Goal: Task Accomplishment & Management: Manage account settings

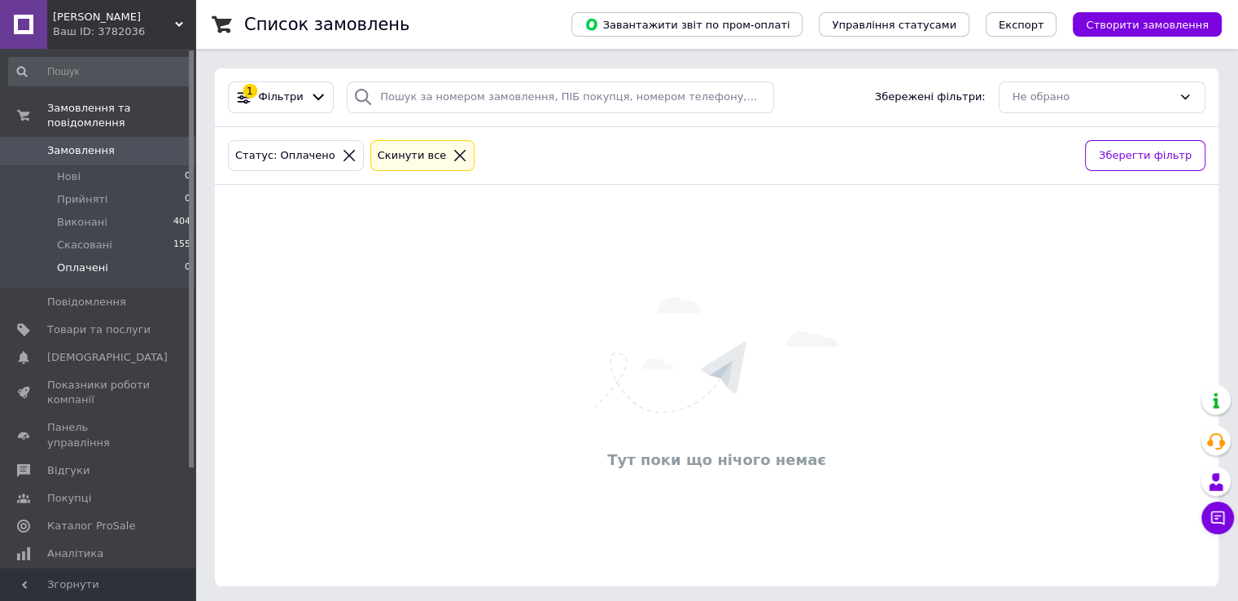
click at [644, 324] on img at bounding box center [716, 355] width 243 height 116
click at [636, 259] on div "Тут поки що нічого немає" at bounding box center [717, 385] width 1004 height 369
click at [638, 307] on img at bounding box center [716, 355] width 243 height 116
click at [71, 350] on span "[DEMOGRAPHIC_DATA]" at bounding box center [107, 357] width 120 height 15
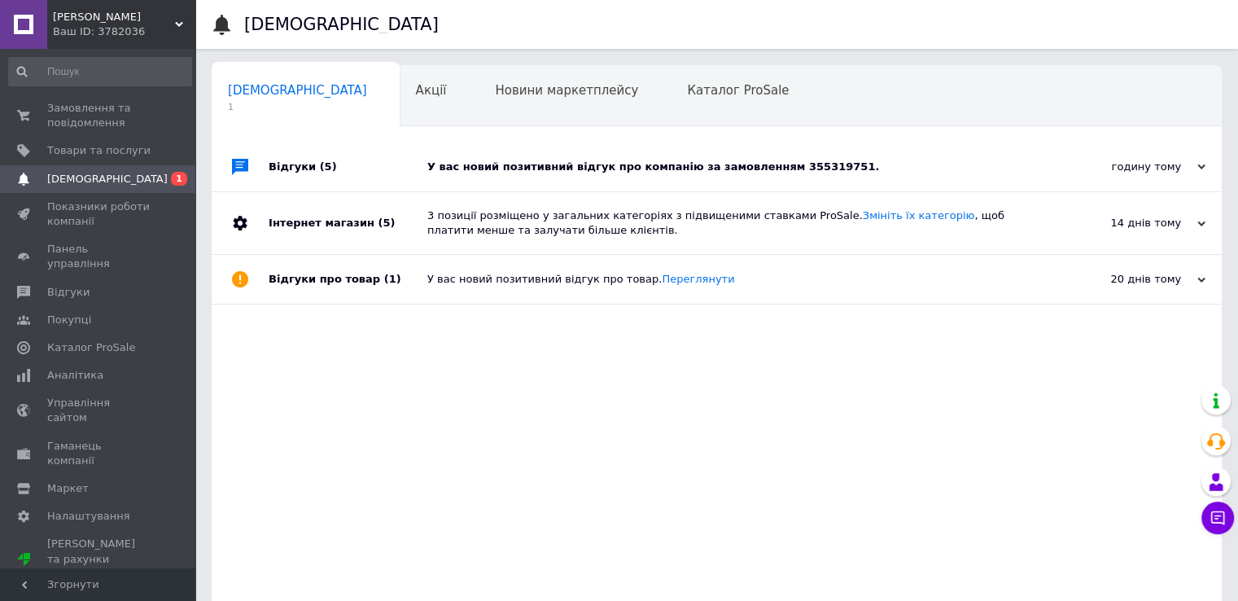
click at [689, 165] on div "У вас новий позитивний відгук про компанію за замовленням 355319751." at bounding box center [734, 167] width 615 height 15
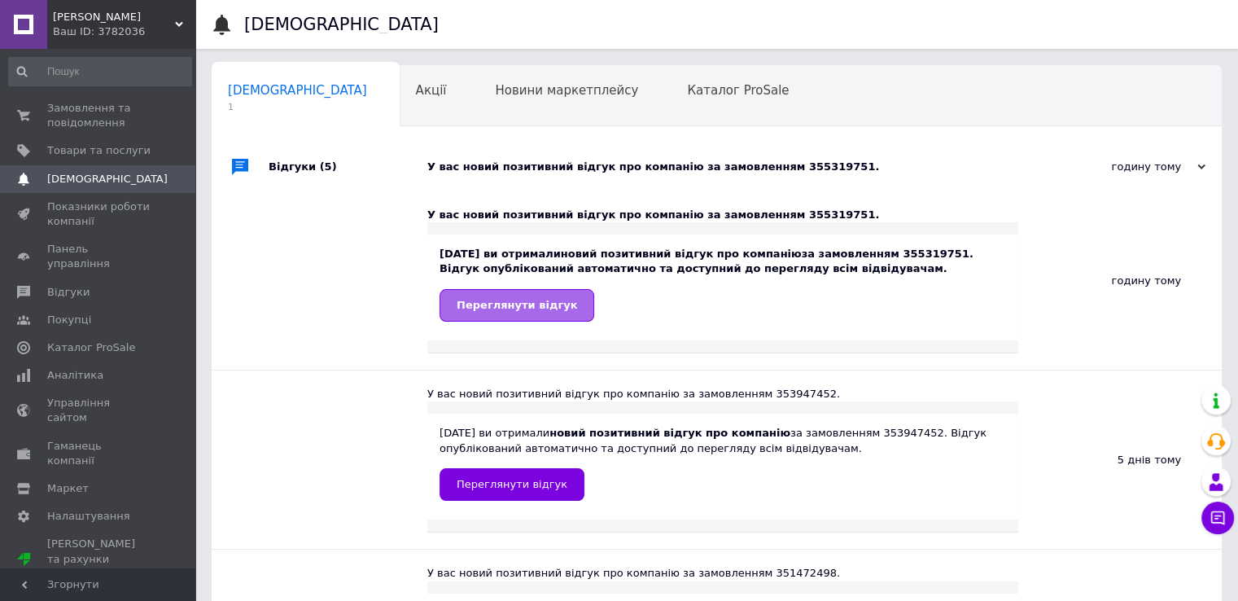
click at [492, 302] on span "Переглянути відгук" at bounding box center [517, 305] width 120 height 12
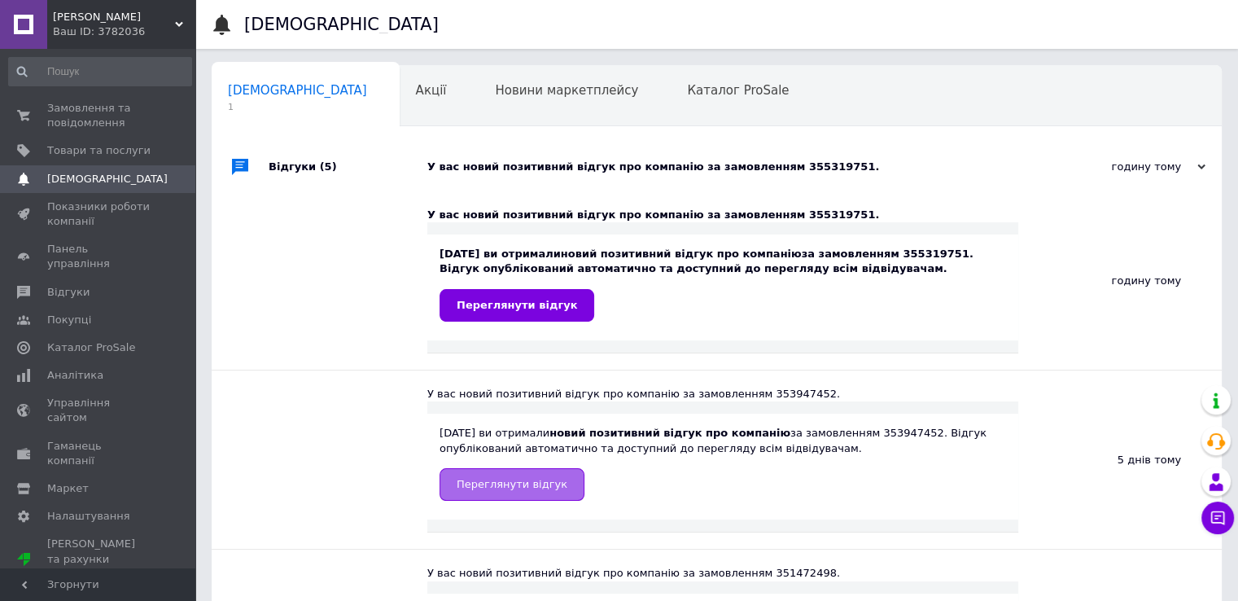
click at [489, 492] on link "Переглянути відгук" at bounding box center [512, 484] width 145 height 33
click at [72, 105] on span "Замовлення та повідомлення" at bounding box center [98, 115] width 103 height 29
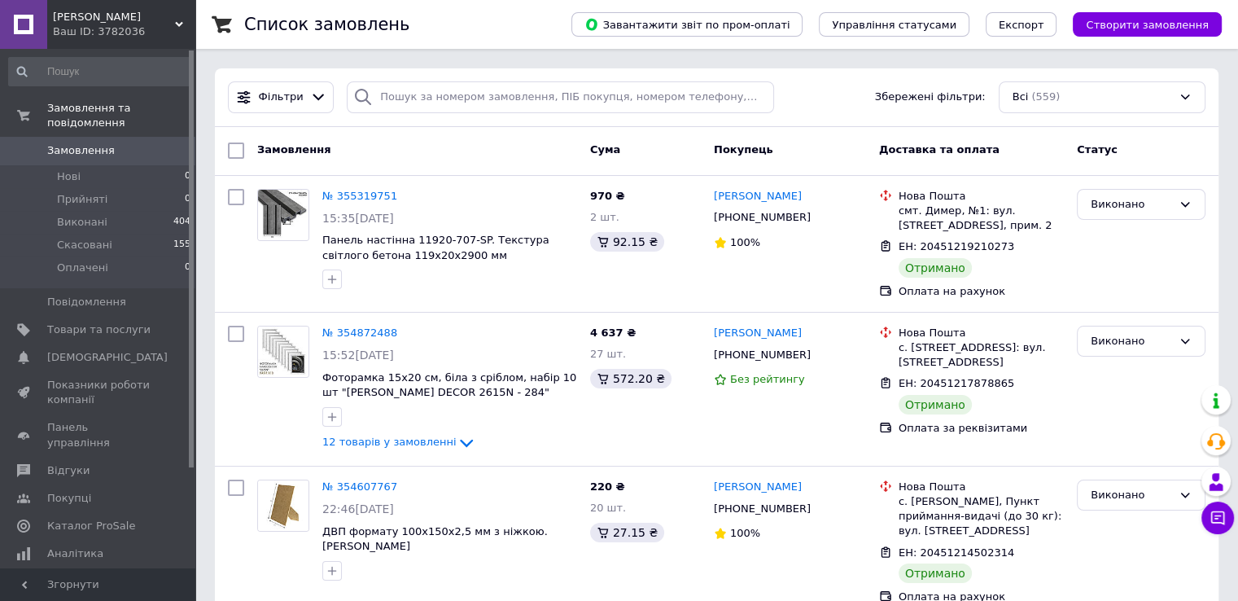
drag, startPoint x: 643, startPoint y: 56, endPoint x: 600, endPoint y: 92, distance: 56.1
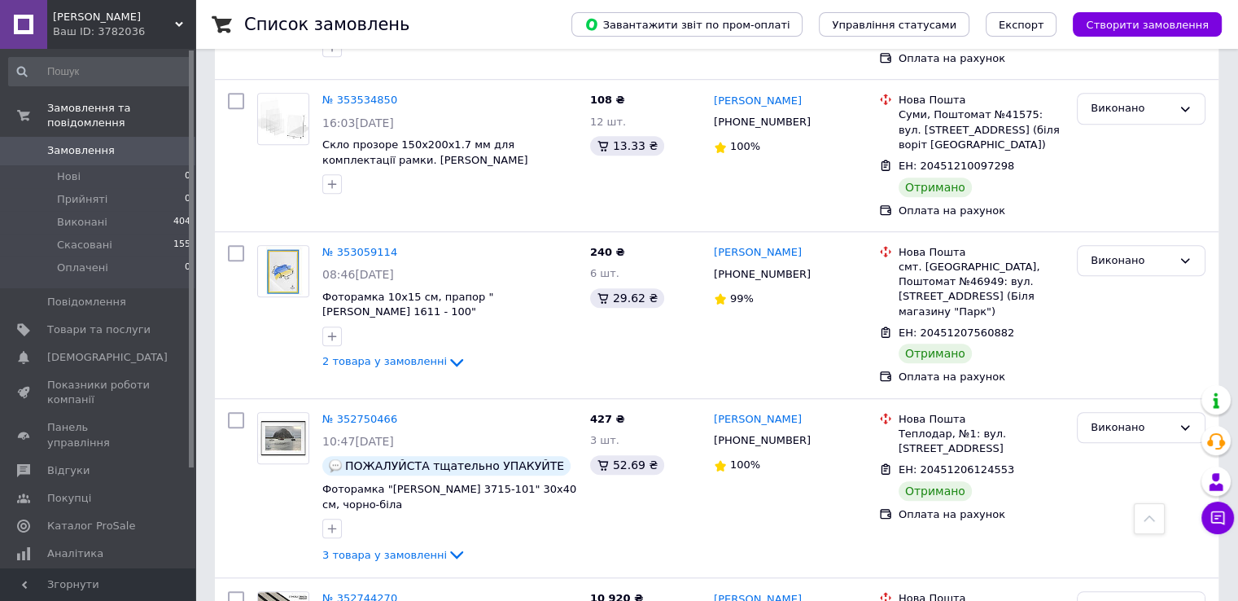
scroll to position [1384, 0]
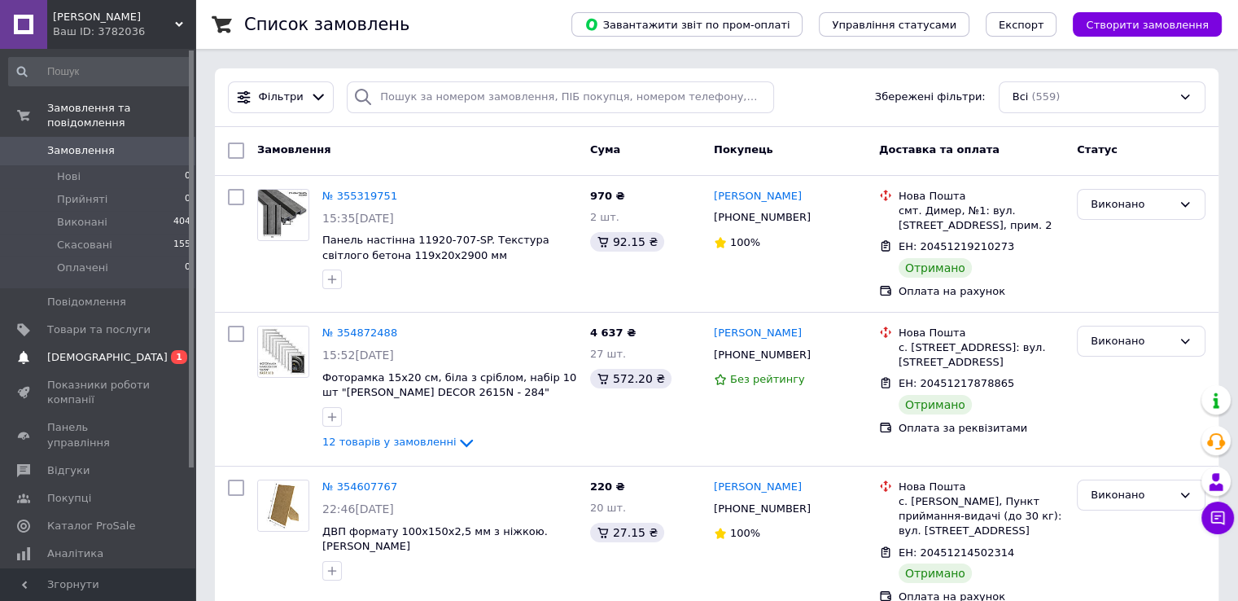
click at [65, 350] on span "[DEMOGRAPHIC_DATA]" at bounding box center [107, 357] width 120 height 15
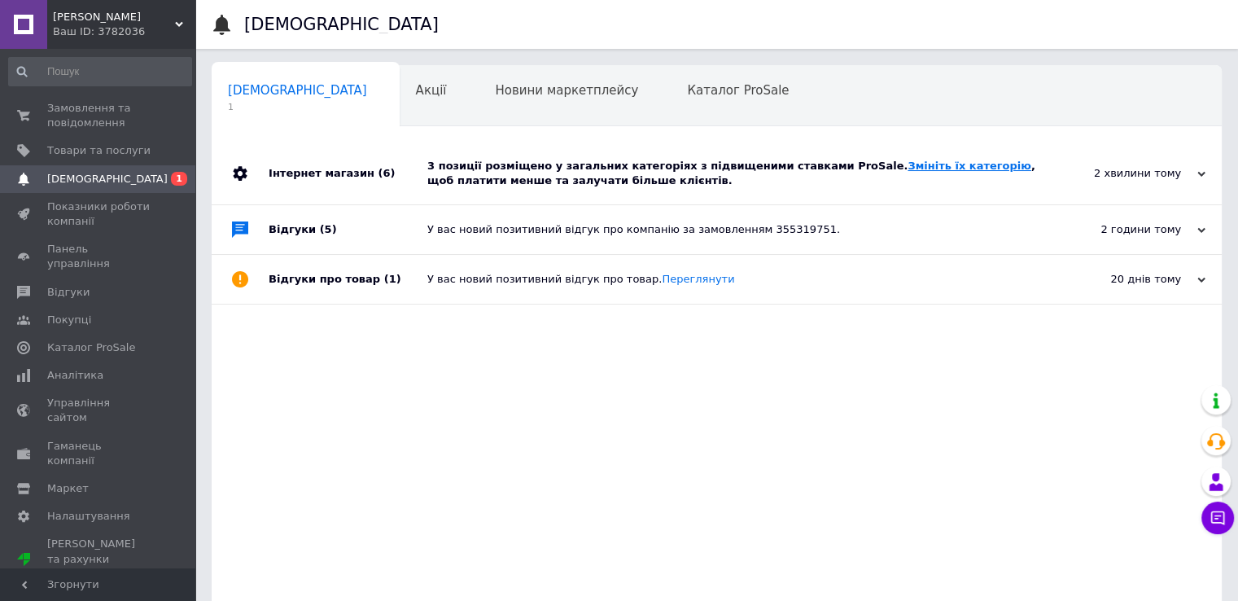
click at [908, 163] on link "Змініть їх категорію" at bounding box center [969, 166] width 123 height 12
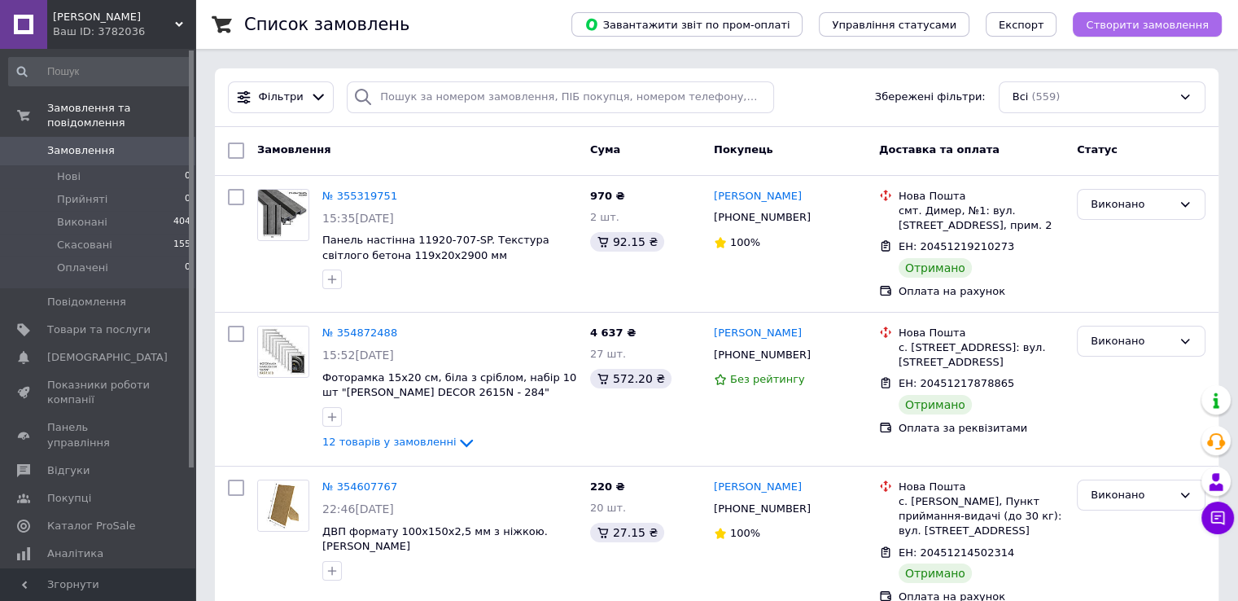
drag, startPoint x: 624, startPoint y: 58, endPoint x: 1136, endPoint y: 27, distance: 513.8
